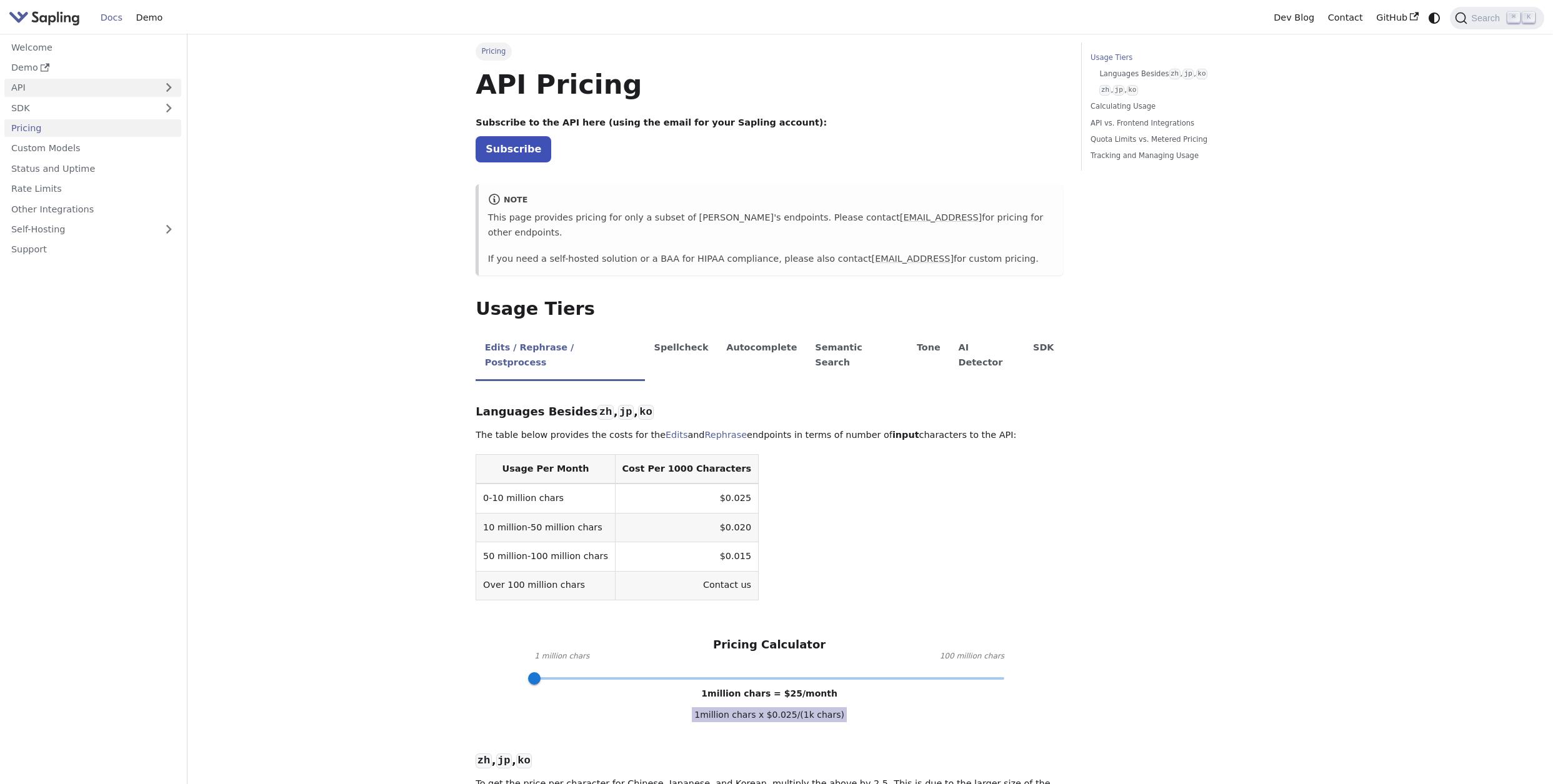
click at [59, 89] on link "API" at bounding box center [81, 87] width 152 height 18
click at [511, 150] on link "Subscribe" at bounding box center [513, 148] width 76 height 25
click at [503, 145] on link "Subscribe" at bounding box center [513, 148] width 76 height 25
